Goal: Task Accomplishment & Management: Manage account settings

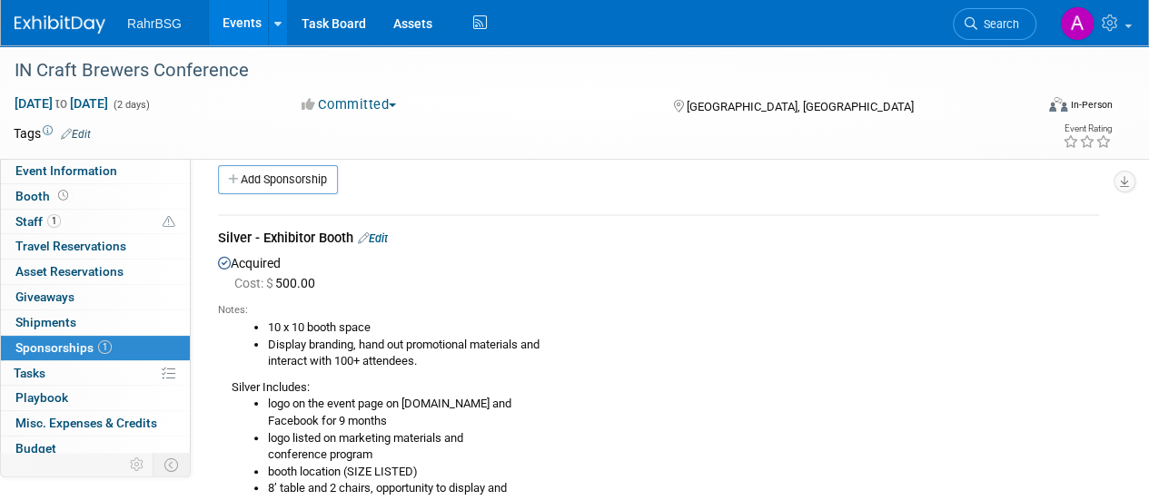
click at [815, 403] on li "logo on the event page on DrinkIN.beer and Facebook for 9 months" at bounding box center [683, 413] width 831 height 34
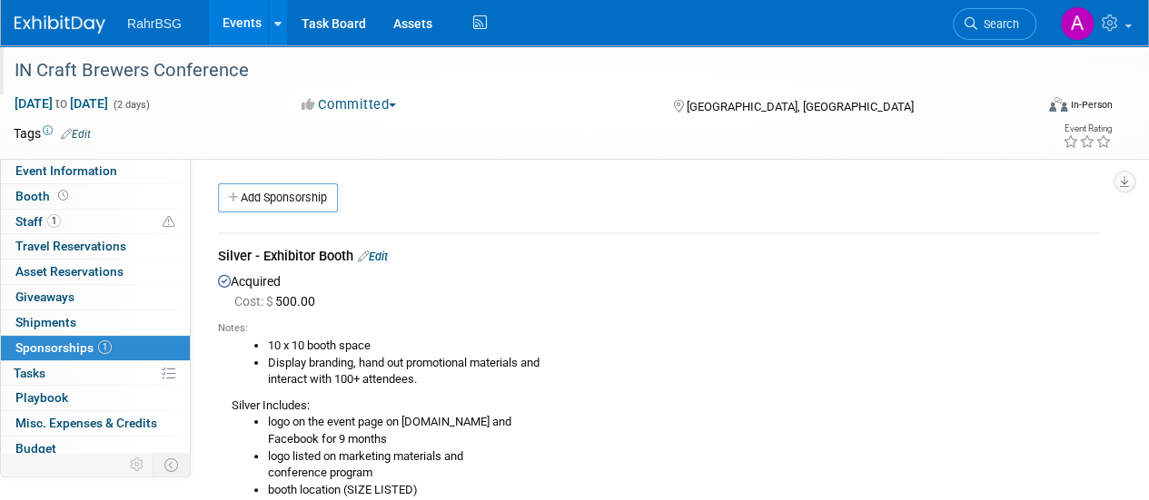
click at [587, 66] on div "IN Craft Brewers Conference" at bounding box center [513, 70] width 1011 height 33
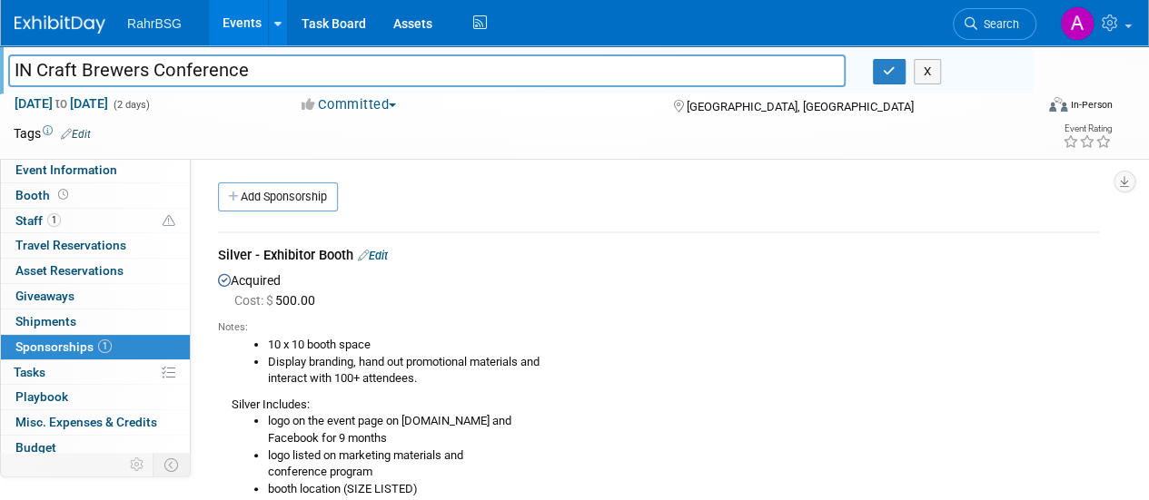
click at [560, 146] on div "Tags Edit Event Rating" at bounding box center [563, 138] width 1126 height 32
click at [552, 122] on div "Tags Edit" at bounding box center [469, 134] width 911 height 25
click at [889, 74] on icon "button" at bounding box center [889, 71] width 13 height 12
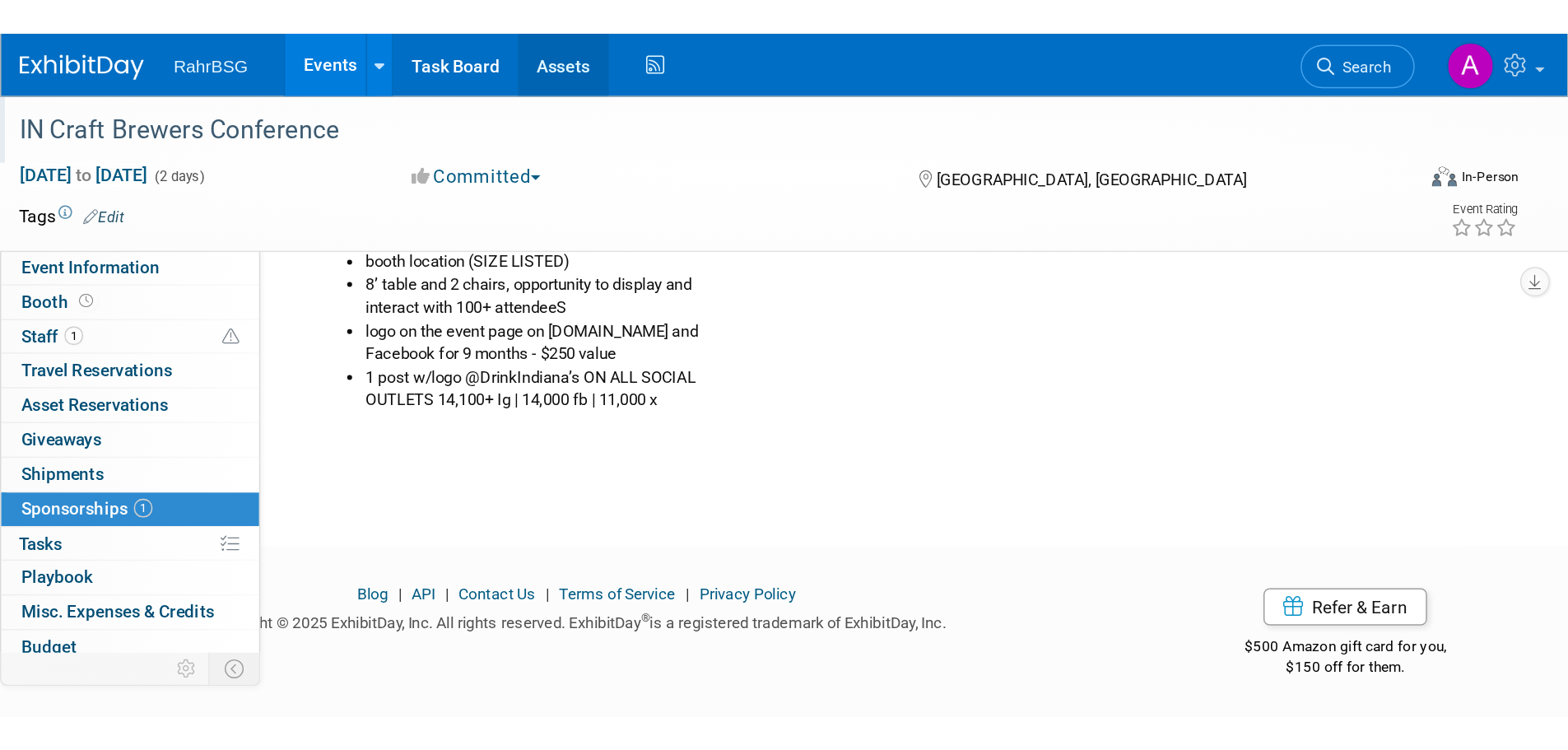
scroll to position [16, 0]
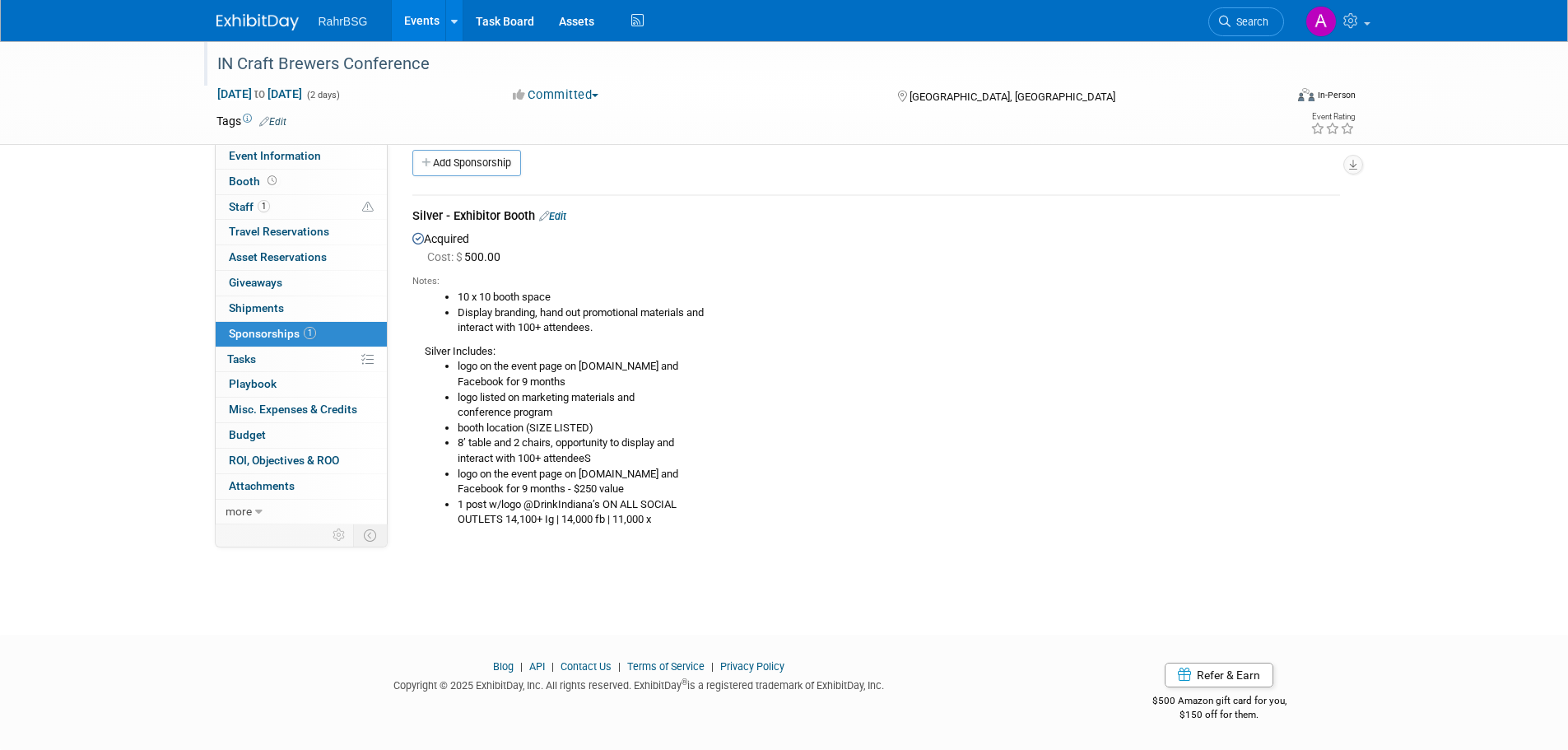
click at [260, 13] on link at bounding box center [267, 14] width 102 height 14
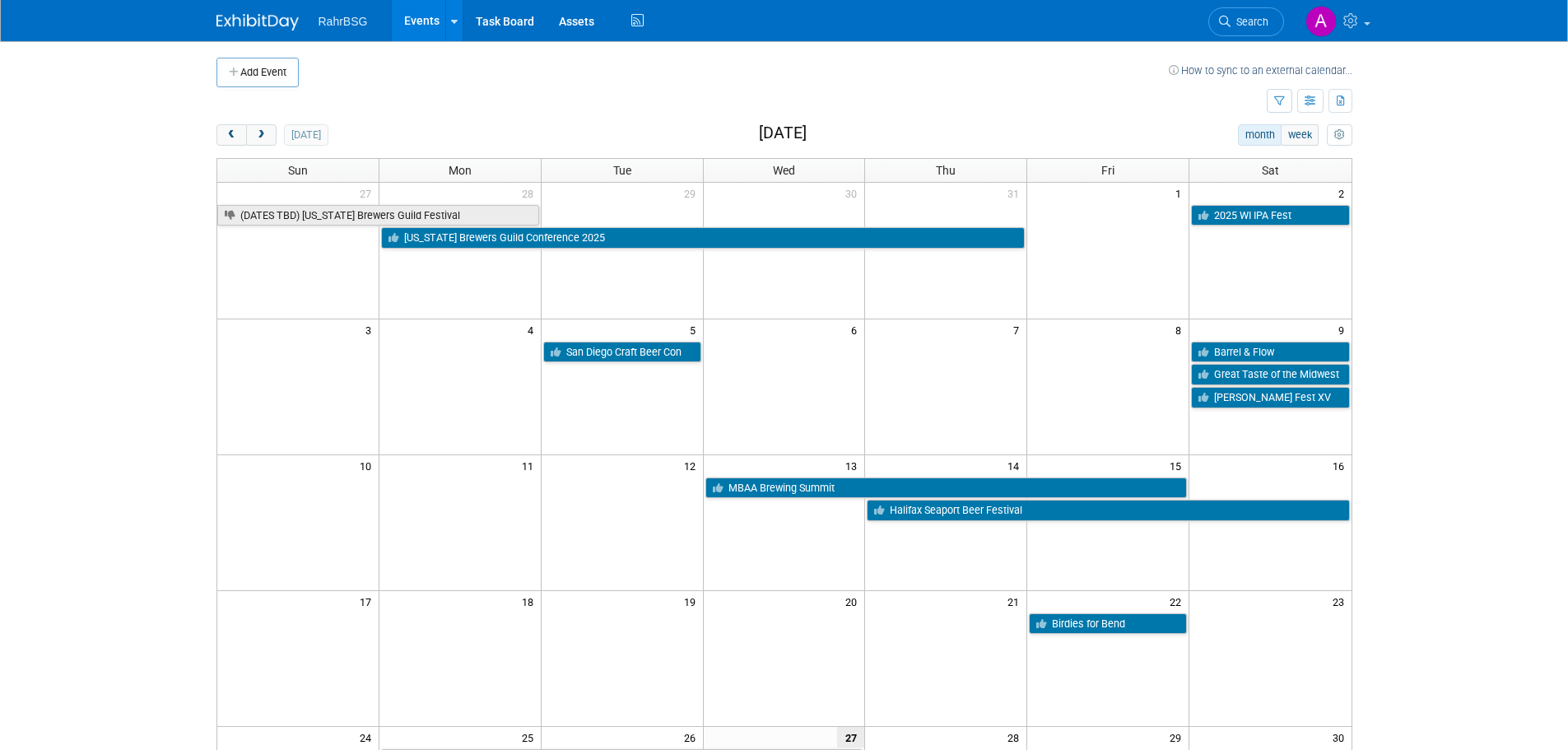
click at [266, 22] on img at bounding box center [257, 22] width 82 height 16
click at [260, 135] on span "next" at bounding box center [261, 135] width 13 height 11
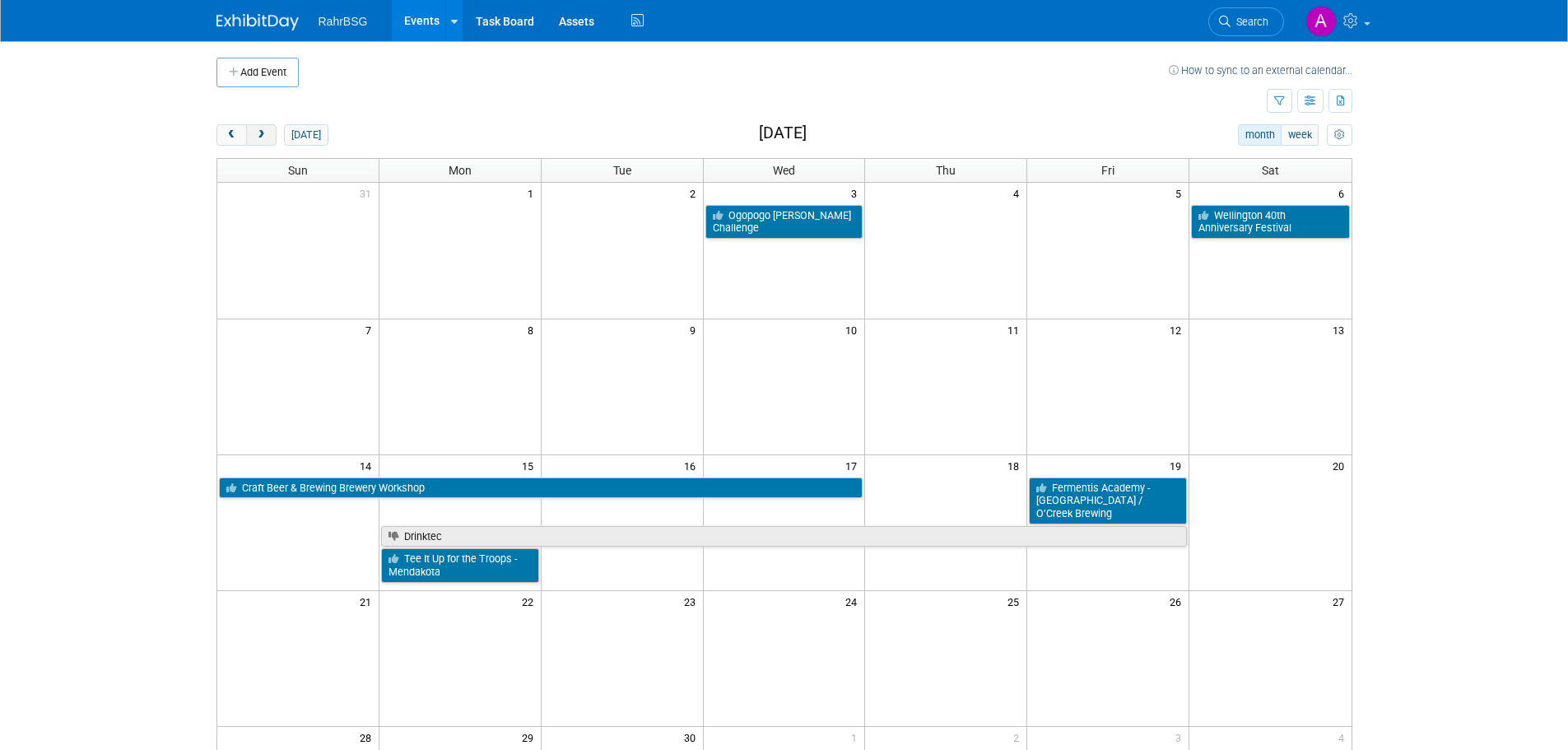
click at [260, 135] on span "next" at bounding box center [261, 135] width 13 height 11
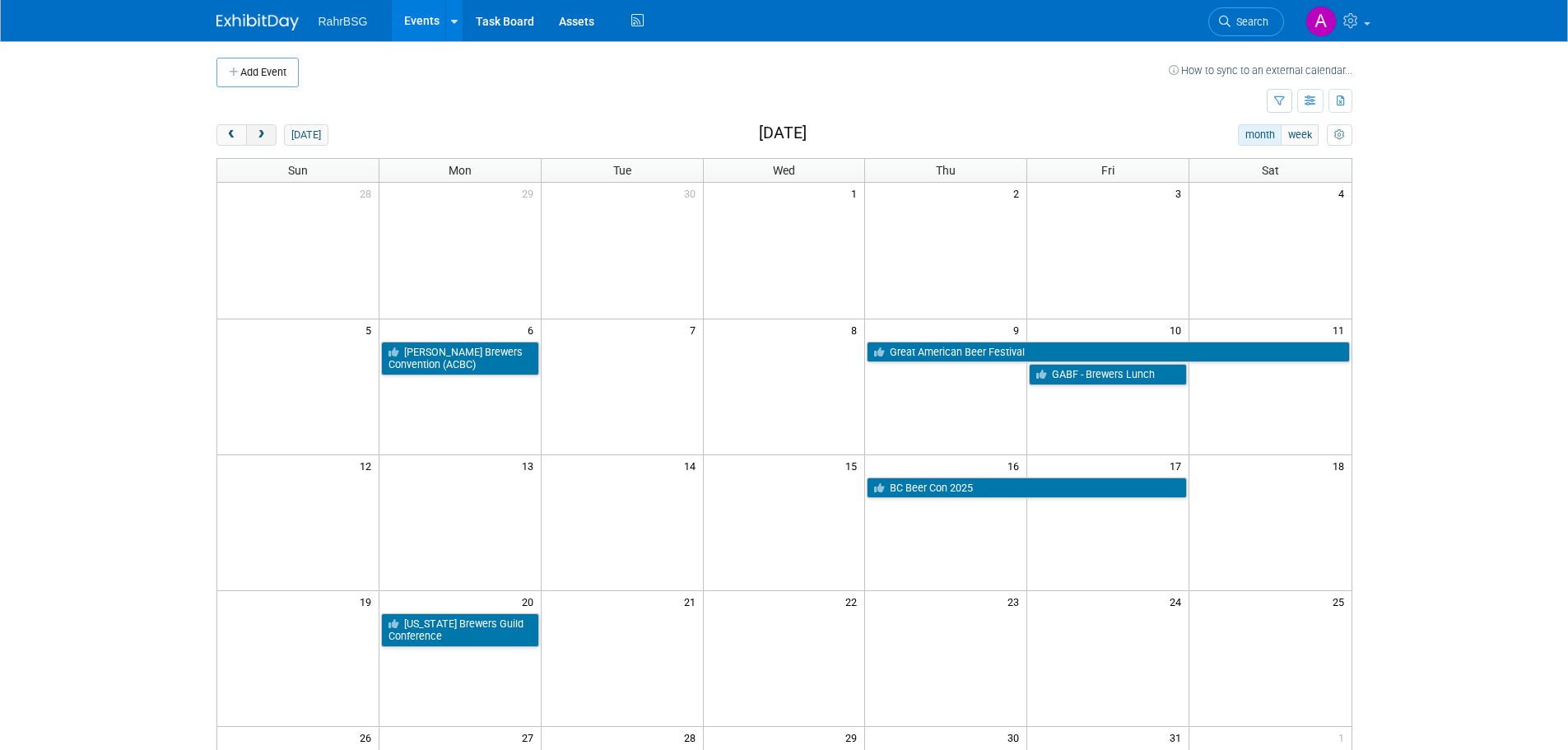
click at [260, 135] on span "next" at bounding box center [261, 135] width 13 height 11
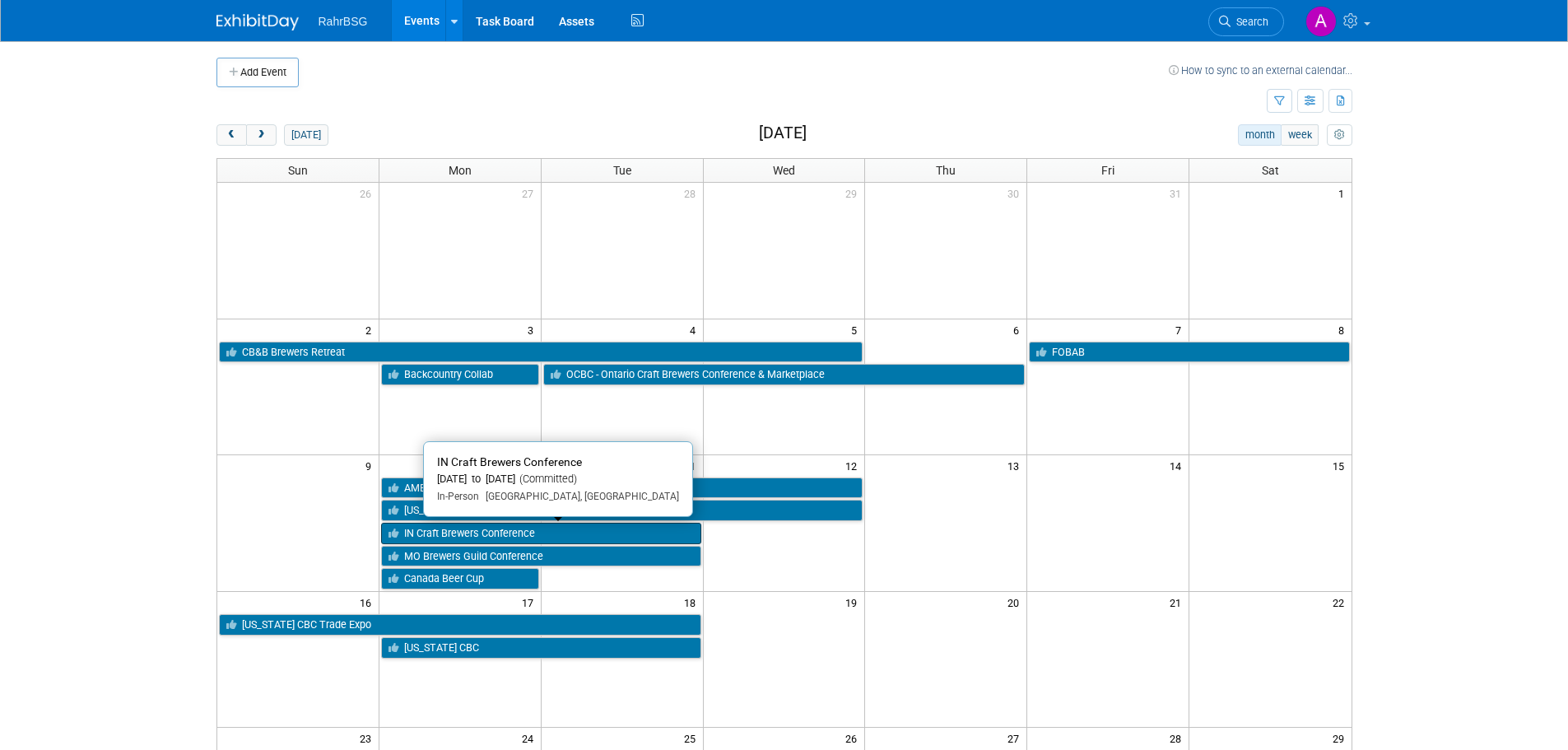
click at [469, 531] on link "IN Craft Brewers Conference" at bounding box center [540, 534] width 320 height 22
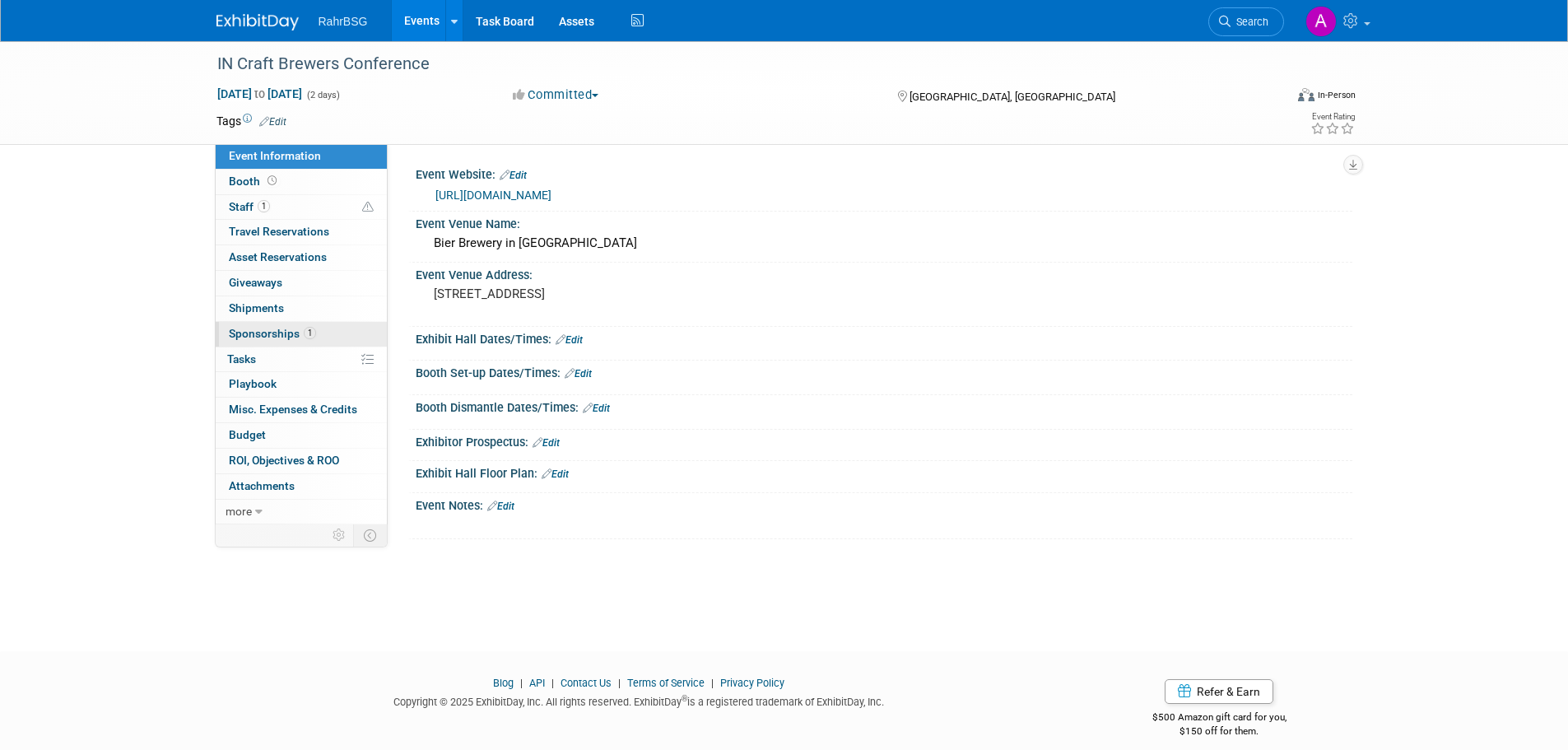
click at [279, 339] on span "Sponsorships 1" at bounding box center [272, 333] width 87 height 14
